Goal: Task Accomplishment & Management: Manage account settings

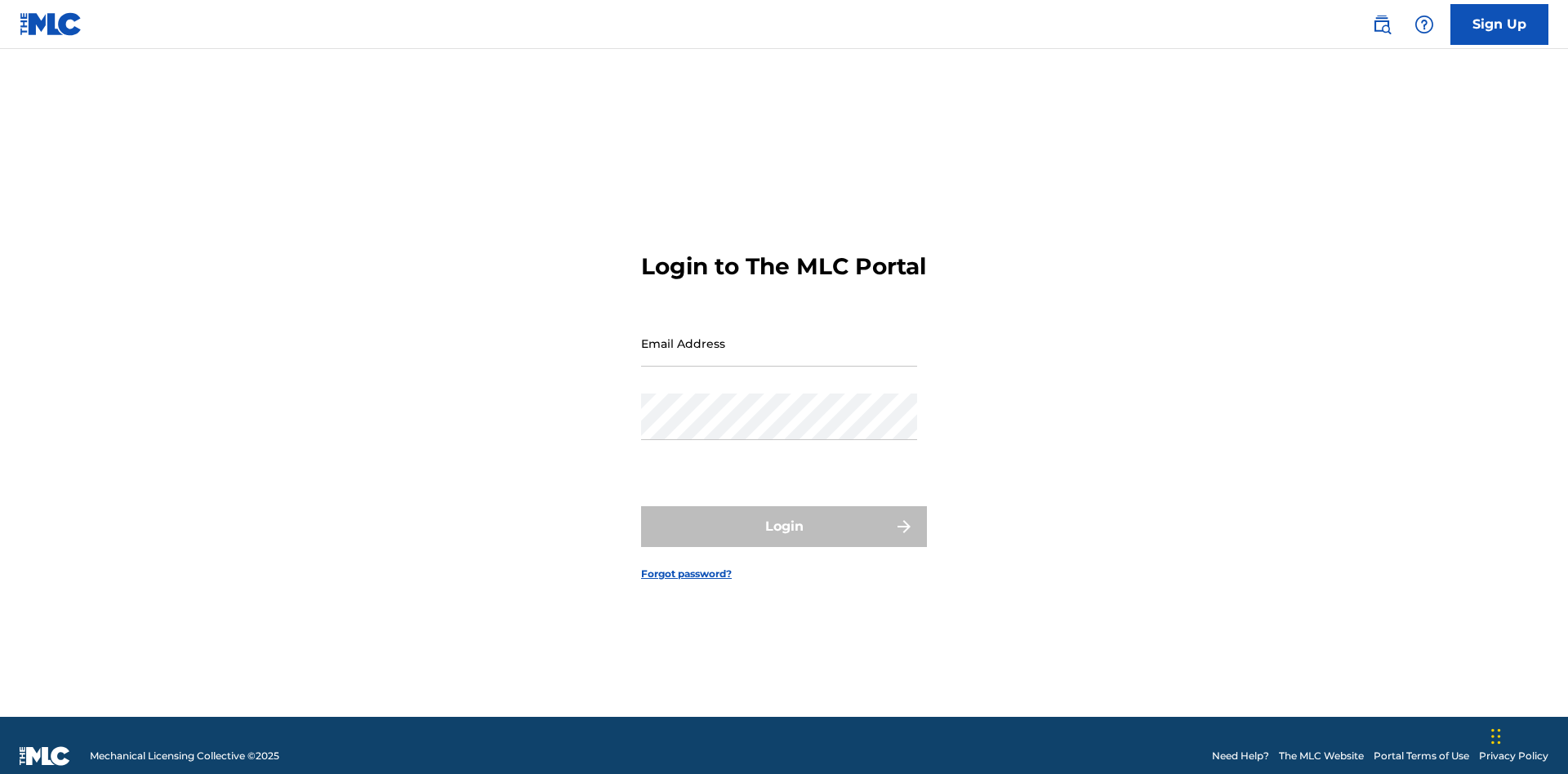
scroll to position [21, 0]
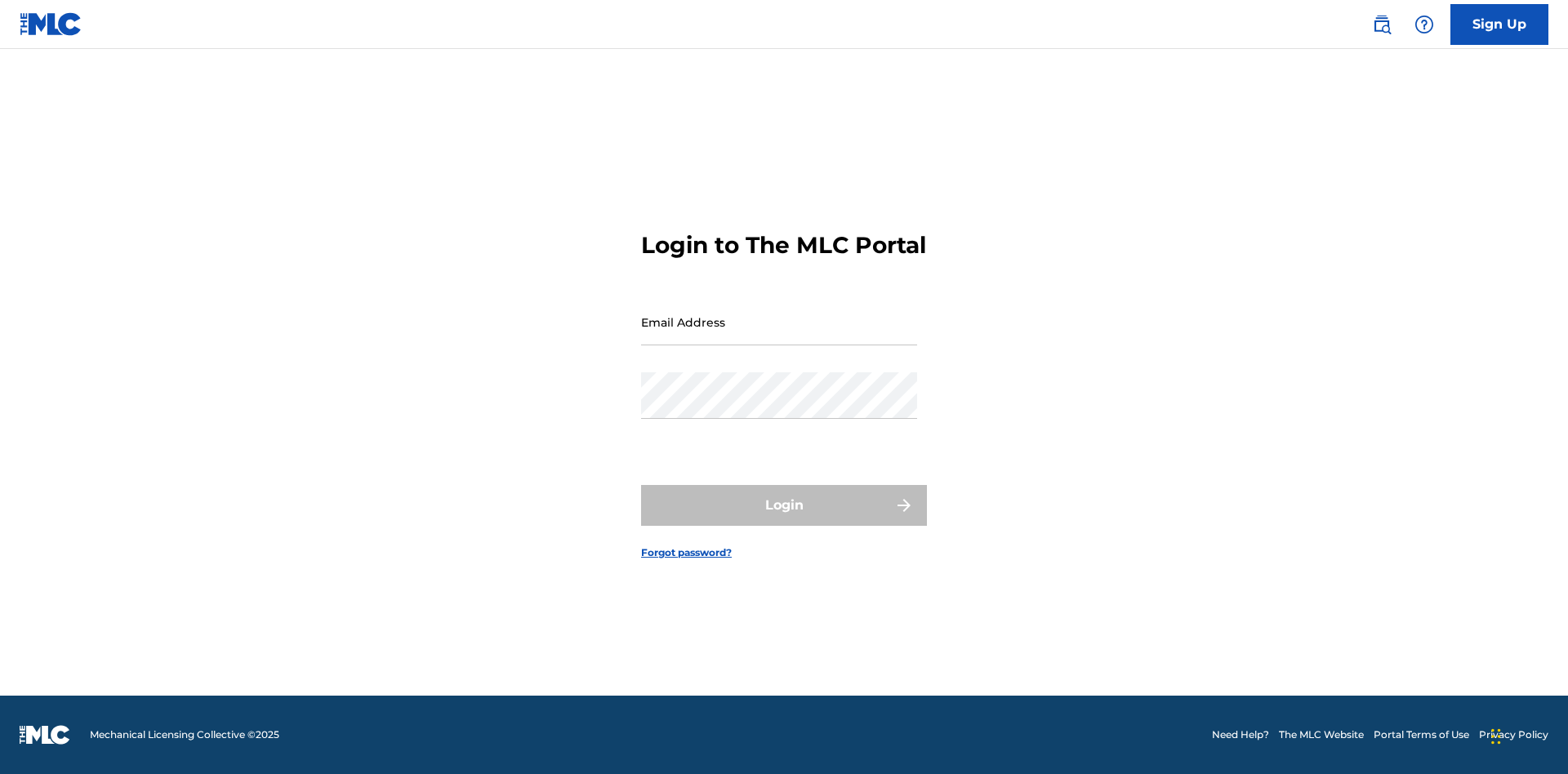
click at [779, 335] on input "Email Address" at bounding box center [779, 322] width 276 height 47
type input "d957ada9-0eca-4ccf-9816-6208a50b242c@mailslurp.biz"
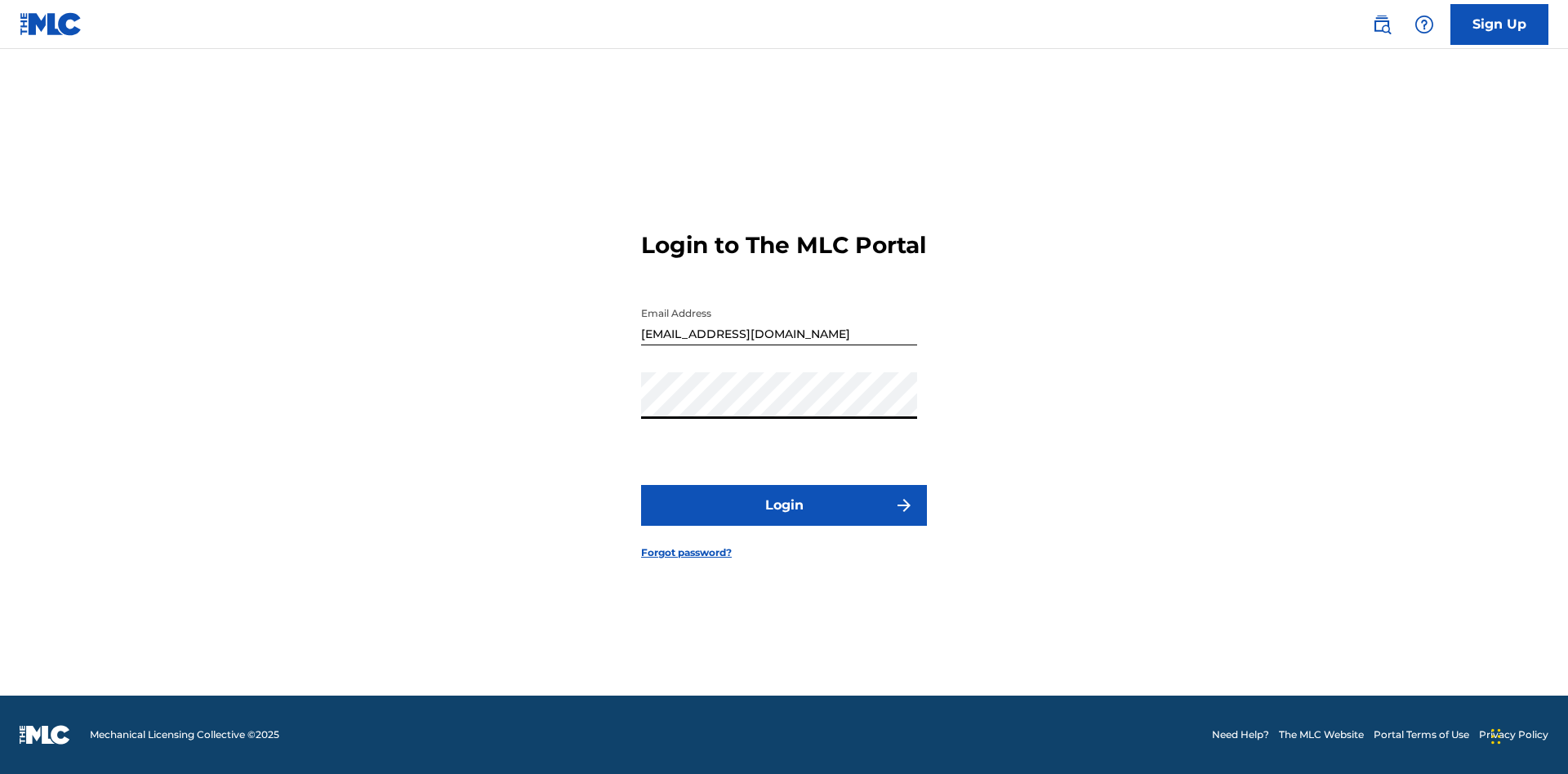
click at [784, 520] on button "Login" at bounding box center [784, 506] width 286 height 41
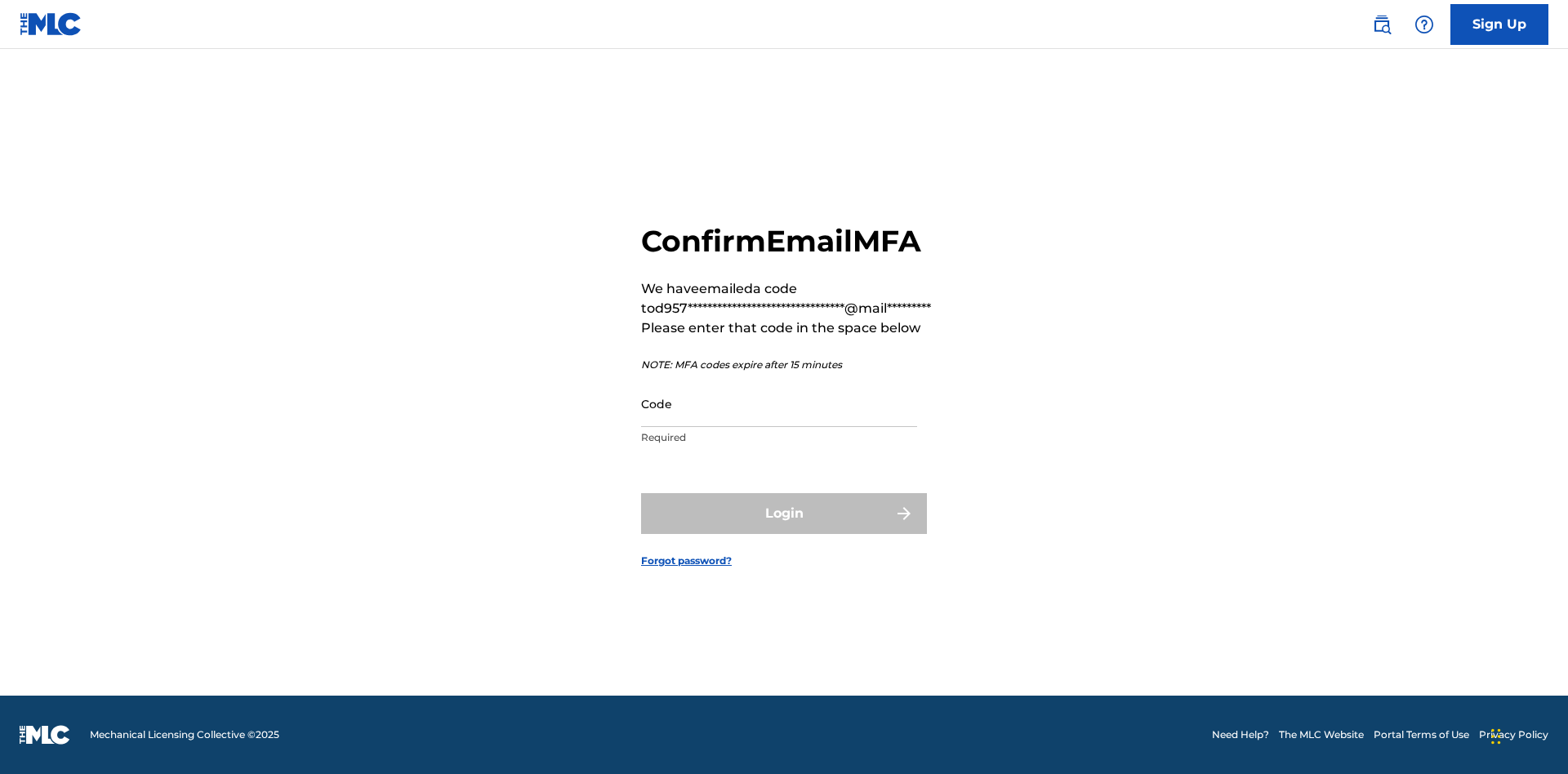
click at [779, 403] on input "Code" at bounding box center [779, 404] width 276 height 47
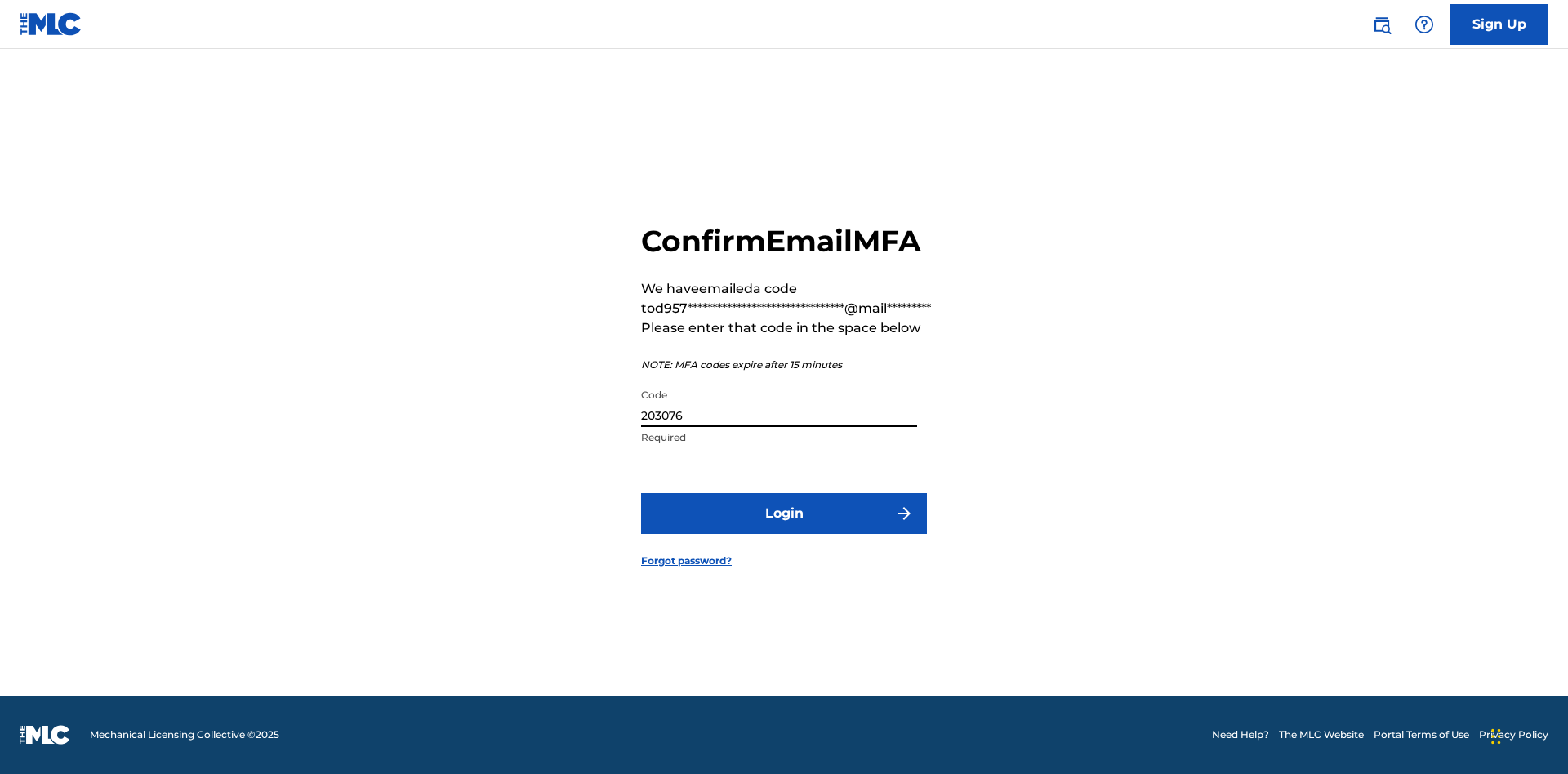
type input "203076"
click at [784, 513] on button "Login" at bounding box center [784, 513] width 286 height 41
